Goal: Task Accomplishment & Management: Use online tool/utility

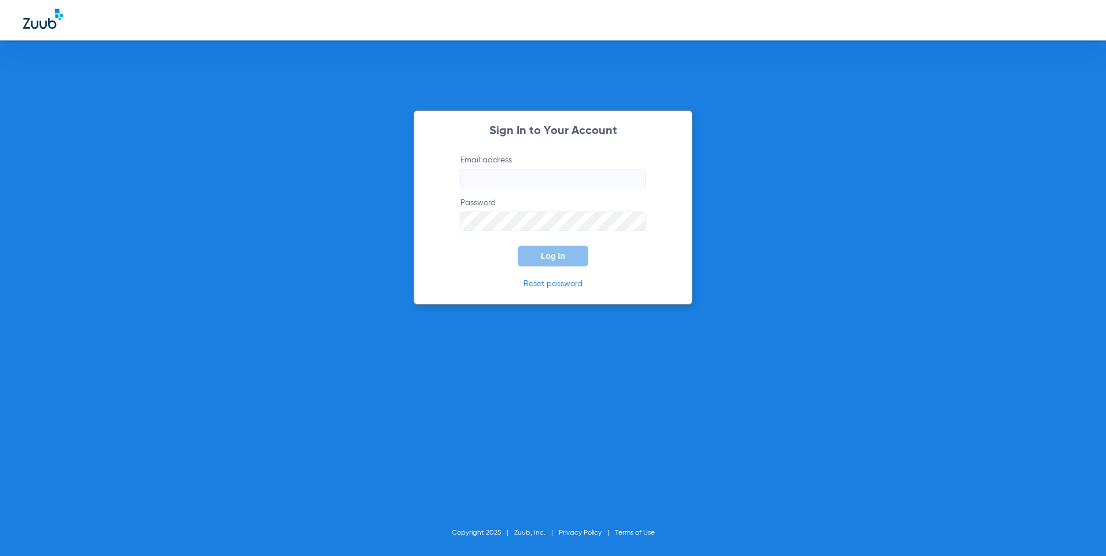
type input "[EMAIL_ADDRESS][DOMAIN_NAME]"
click at [543, 252] on button "Log In" at bounding box center [553, 256] width 71 height 21
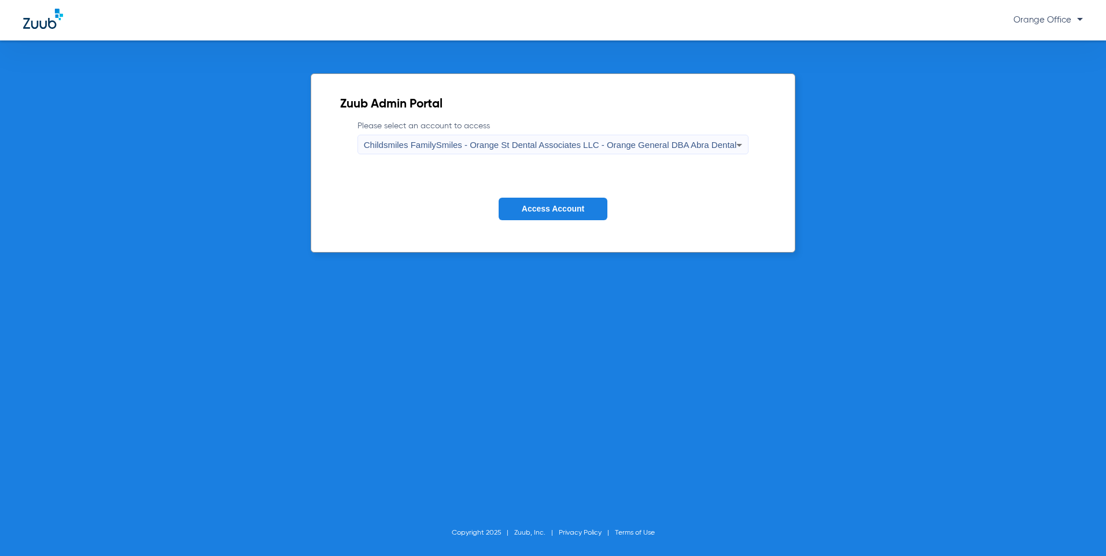
drag, startPoint x: 562, startPoint y: 214, endPoint x: 549, endPoint y: 204, distance: 16.1
click at [562, 214] on button "Access Account" at bounding box center [553, 209] width 109 height 23
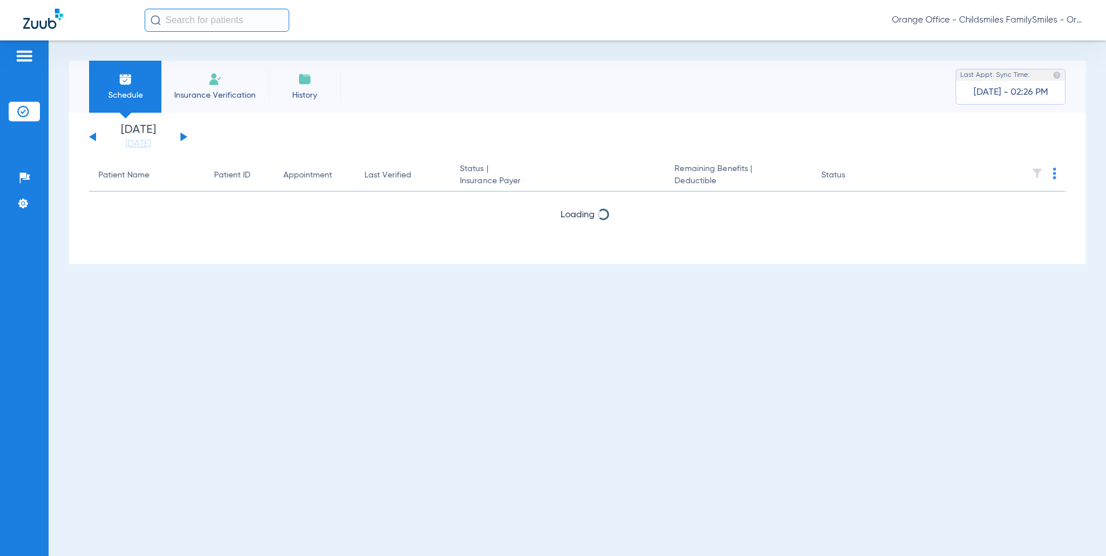
drag, startPoint x: 231, startPoint y: 26, endPoint x: 217, endPoint y: 64, distance: 40.4
click at [230, 24] on input "text" at bounding box center [217, 20] width 145 height 23
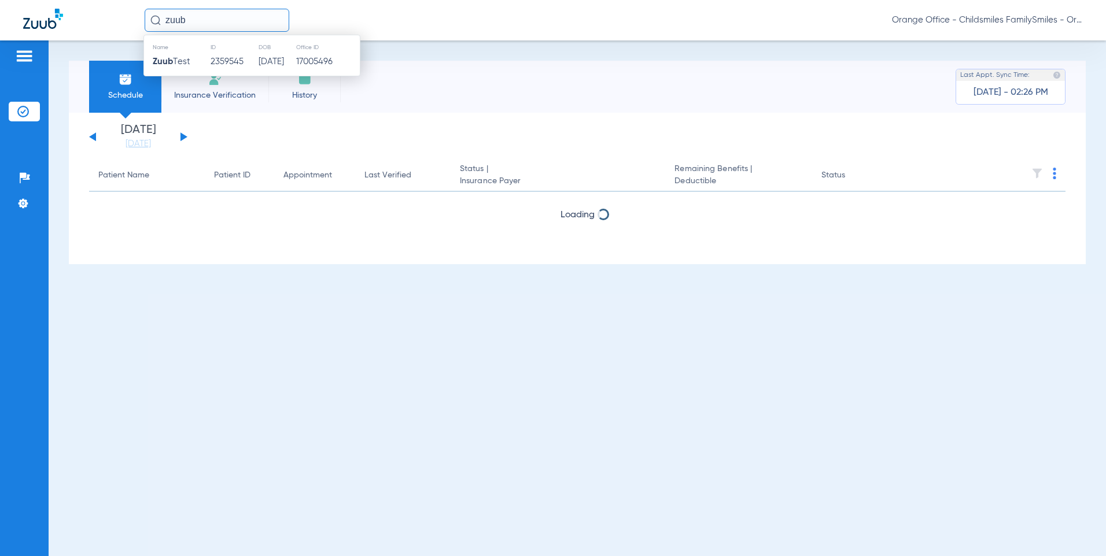
type input "zuub"
drag, startPoint x: 219, startPoint y: 69, endPoint x: 211, endPoint y: 61, distance: 11.5
click at [212, 62] on td "2359545" at bounding box center [234, 62] width 48 height 16
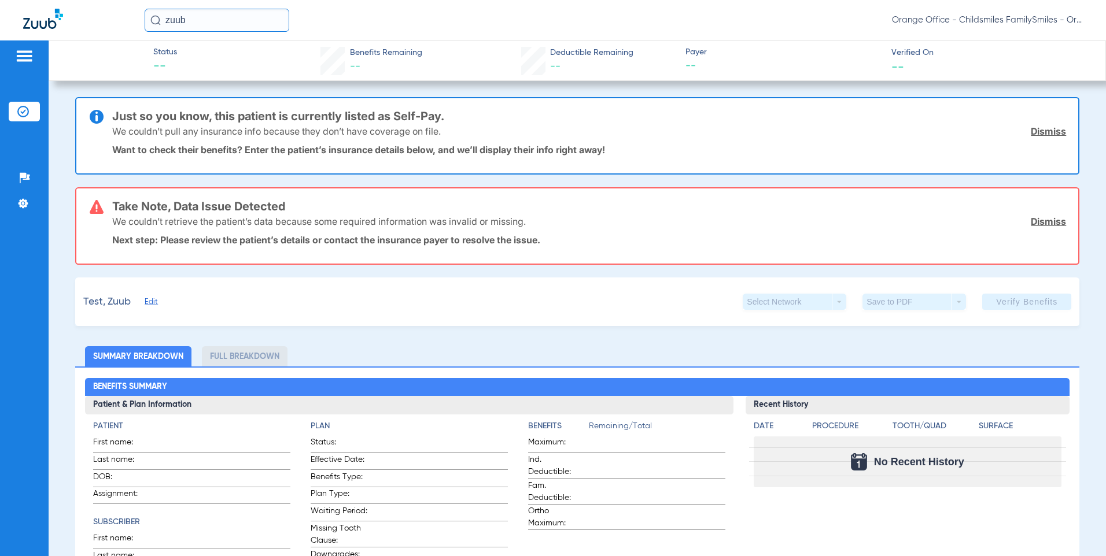
click at [236, 19] on input "zuub" at bounding box center [217, 20] width 145 height 23
click at [252, 23] on input "text" at bounding box center [217, 20] width 145 height 23
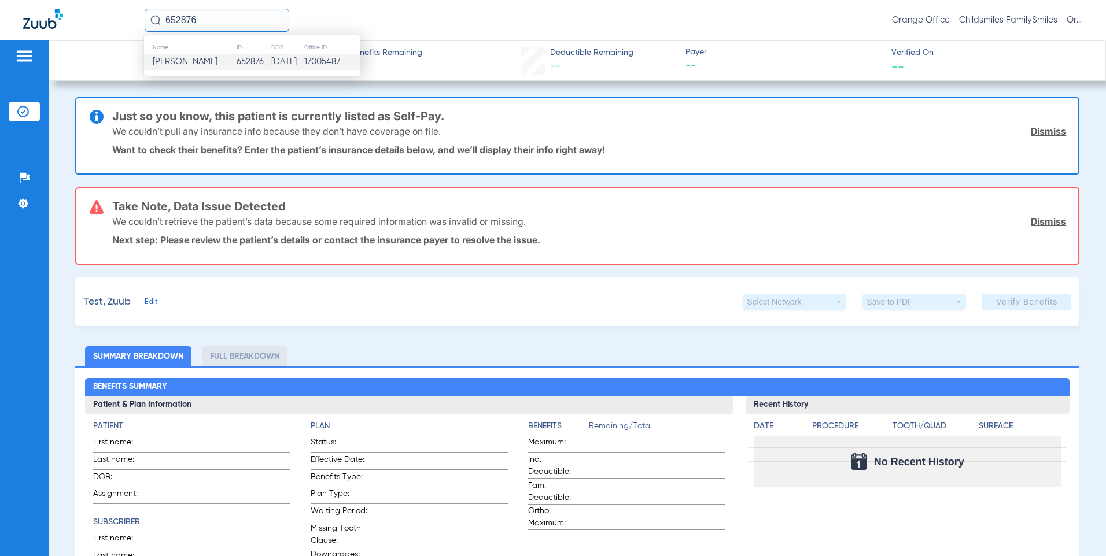
type input "652876"
click at [236, 65] on td "652876" at bounding box center [253, 62] width 35 height 16
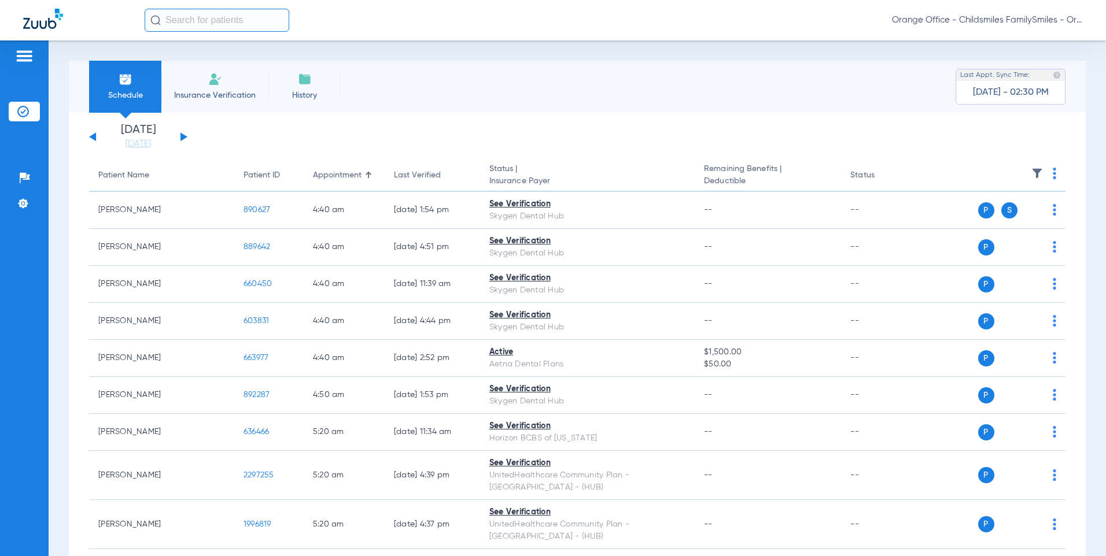
click at [184, 134] on div "Wednesday 06-11-2025 Thursday 06-12-2025 Friday 06-13-2025 Saturday 06-14-2025 …" at bounding box center [138, 136] width 98 height 25
click at [183, 136] on button at bounding box center [183, 136] width 7 height 9
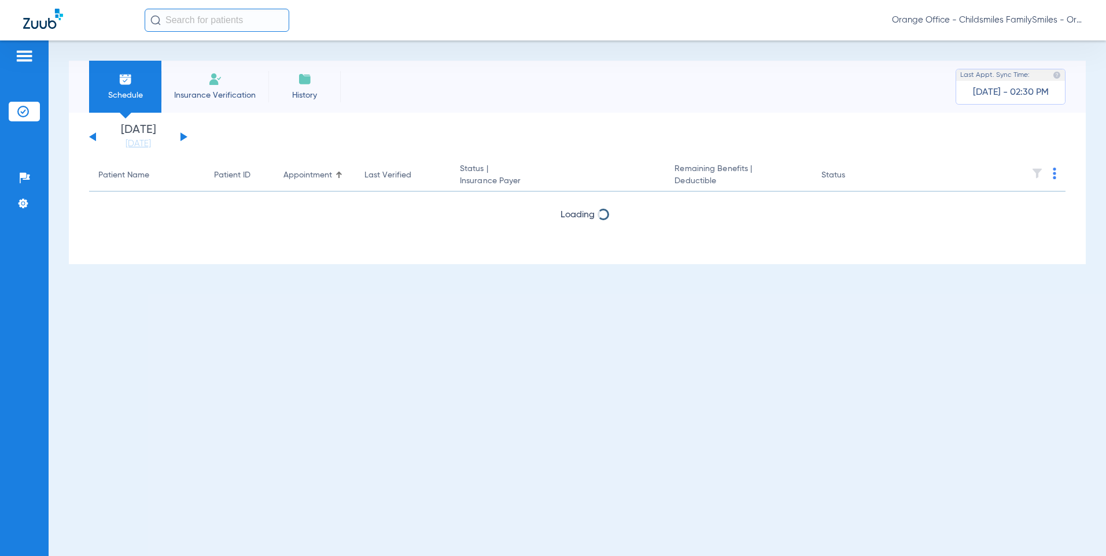
click at [1054, 172] on img at bounding box center [1054, 174] width 3 height 12
click at [999, 223] on span "Verify All" at bounding box center [1011, 219] width 69 height 8
